Goal: Navigation & Orientation: Find specific page/section

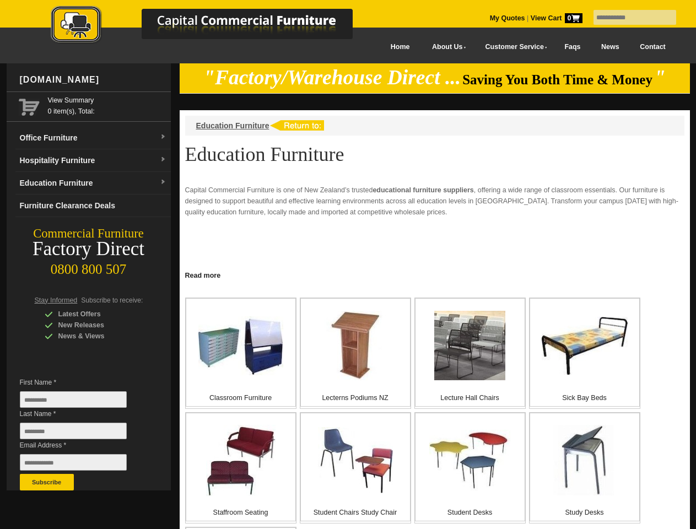
click at [628, 18] on input "text" at bounding box center [635, 17] width 83 height 15
click at [82, 434] on input "Last Name *" at bounding box center [73, 431] width 107 height 17
click at [47, 482] on button "Subscribe" at bounding box center [47, 482] width 54 height 17
click at [435, 275] on link "Read more" at bounding box center [435, 274] width 510 height 14
